Goal: Task Accomplishment & Management: Use online tool/utility

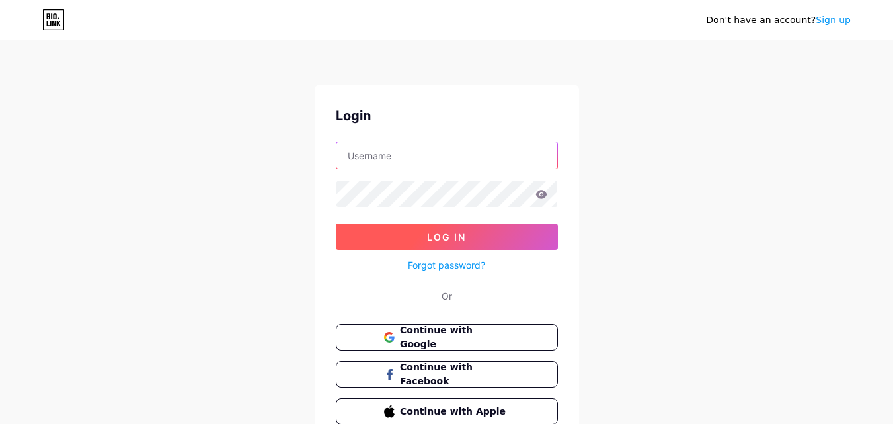
type input "[EMAIL_ADDRESS][DOMAIN_NAME]"
click at [483, 243] on button "Log In" at bounding box center [447, 236] width 222 height 26
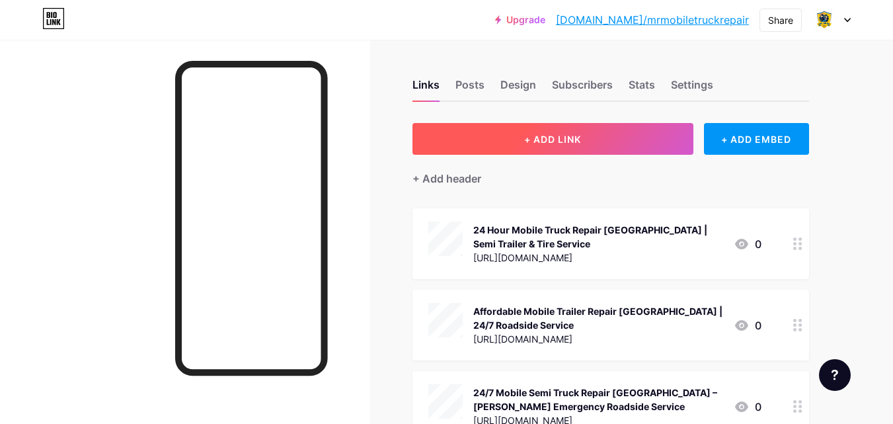
click at [587, 128] on button "+ ADD LINK" at bounding box center [553, 139] width 281 height 32
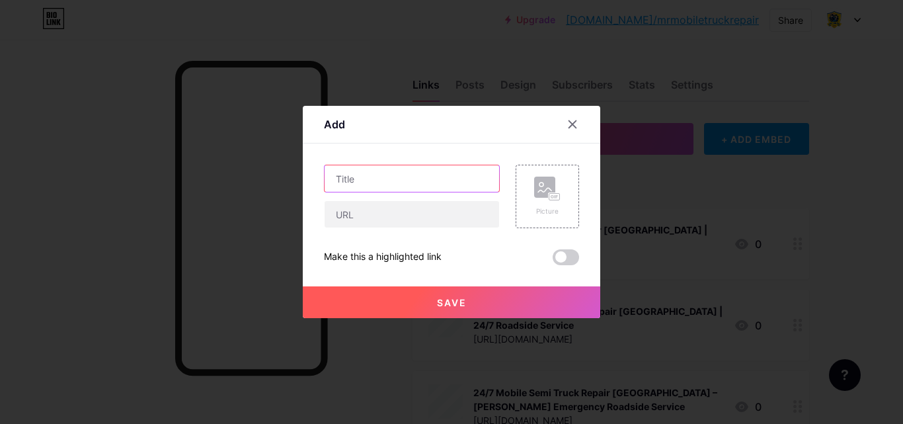
click at [456, 181] on input "text" at bounding box center [412, 178] width 175 height 26
paste input "Trailer Repair [GEOGRAPHIC_DATA] | Cost-Effective Maintenance & Mobile Service"
type input "Trailer Repair [GEOGRAPHIC_DATA] | Cost-Effective Maintenance & Mobile Service"
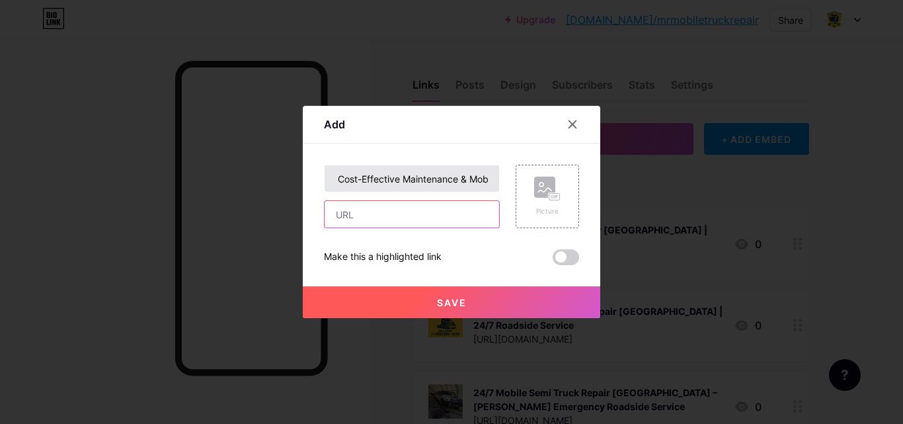
scroll to position [0, 0]
paste input "[URL][DOMAIN_NAME]"
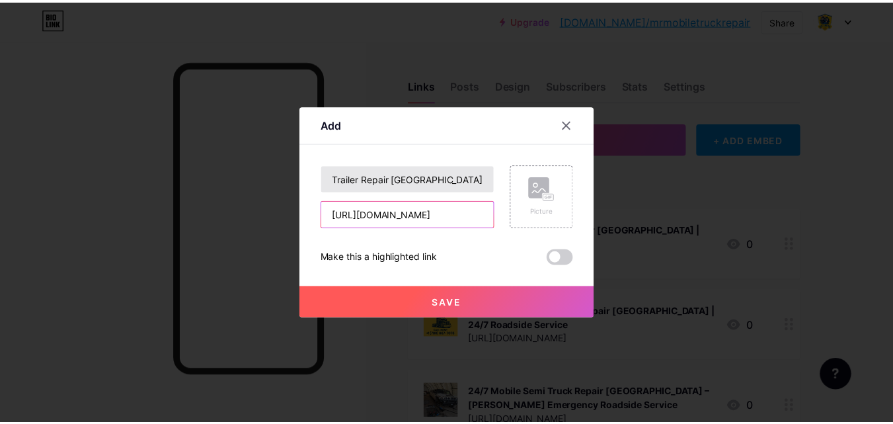
scroll to position [0, 172]
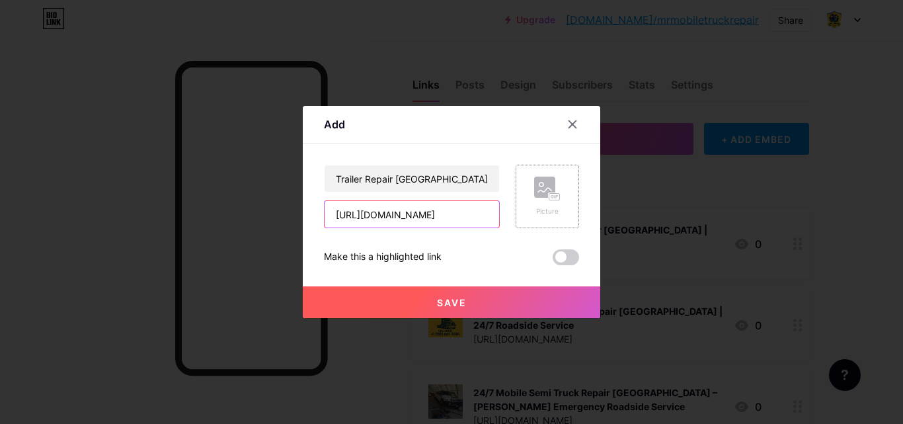
type input "[URL][DOMAIN_NAME]"
click at [551, 198] on rect at bounding box center [554, 197] width 11 height 7
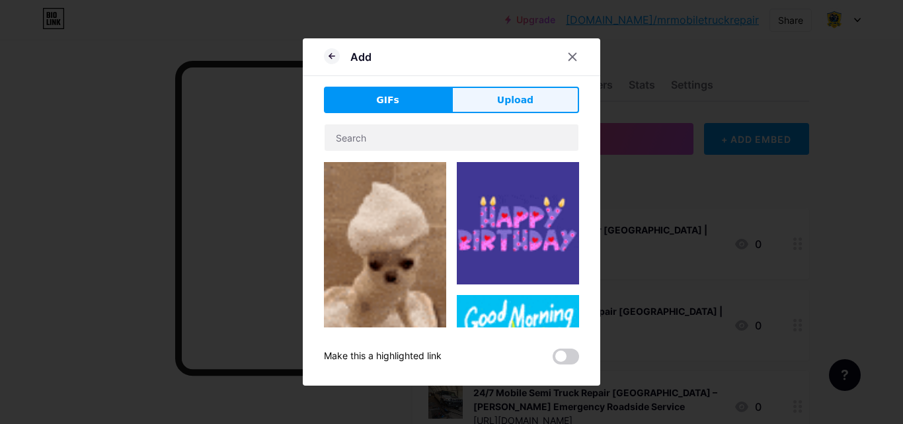
click at [496, 102] on button "Upload" at bounding box center [516, 100] width 128 height 26
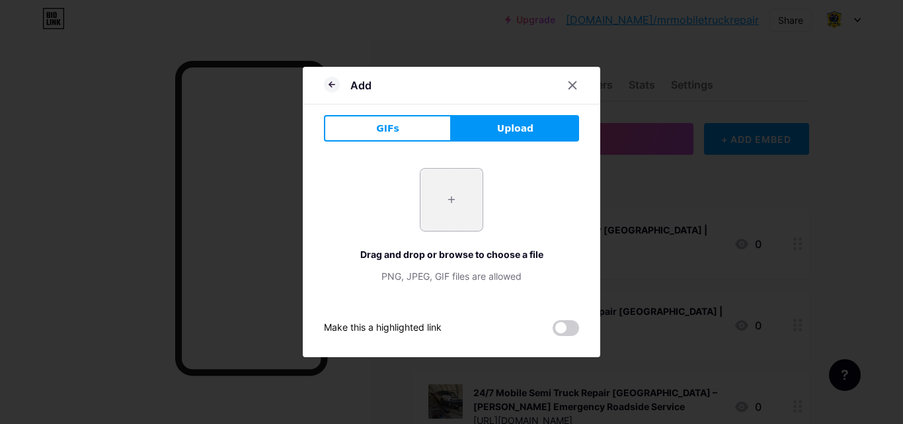
click at [447, 214] on input "file" at bounding box center [452, 200] width 62 height 62
type input "C:\fakepath\Cost-Effective-Trailer-Repair-and-Maintenance-Tips-for-[GEOGRAPHIC_…"
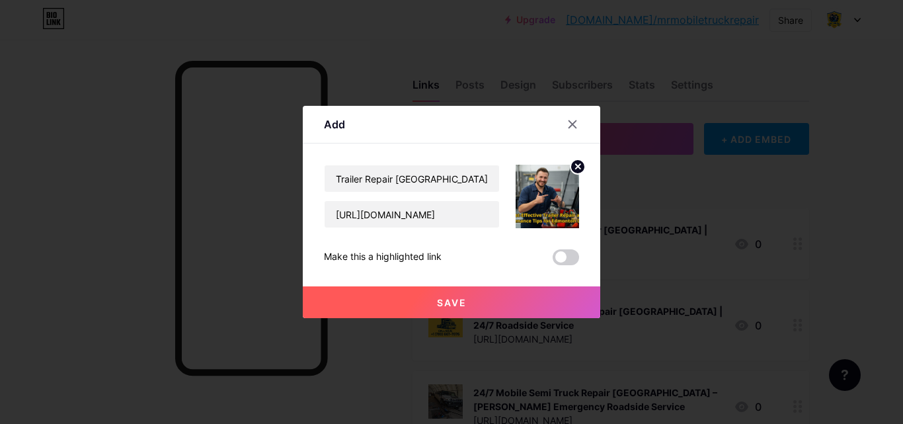
click at [485, 298] on button "Save" at bounding box center [452, 302] width 298 height 32
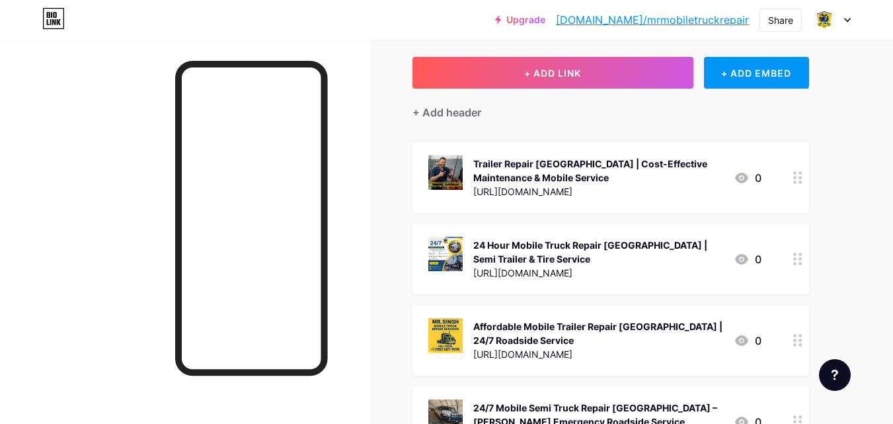
scroll to position [0, 0]
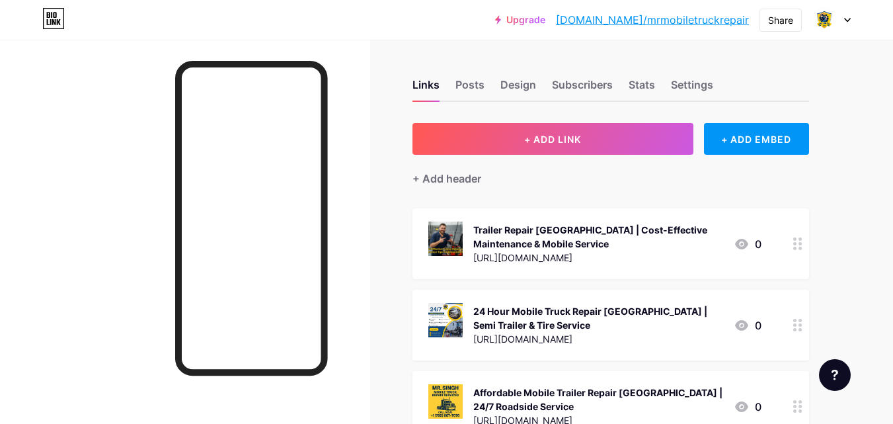
click at [743, 22] on link "[DOMAIN_NAME]/mrmobiletruckrepair" at bounding box center [652, 20] width 193 height 16
